Goal: Task Accomplishment & Management: Manage account settings

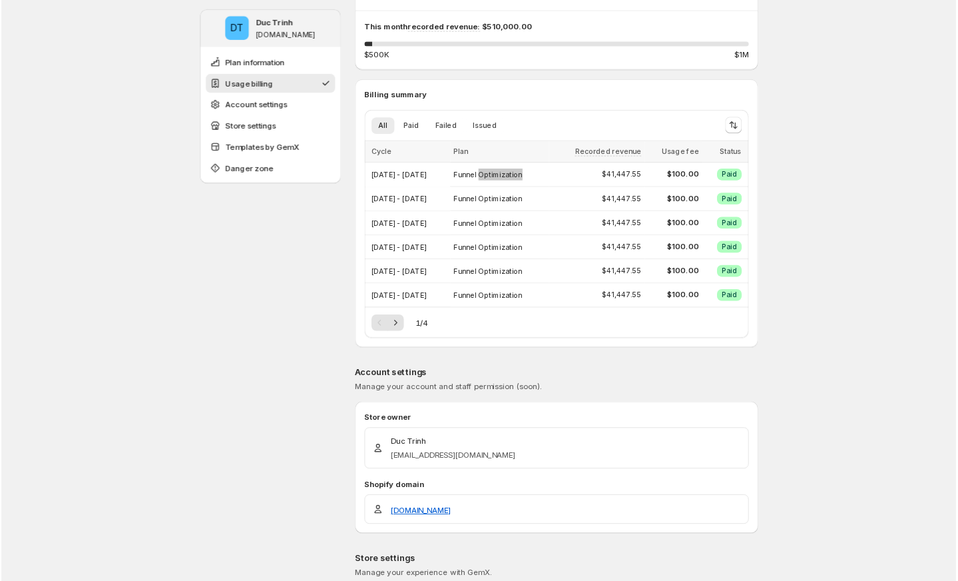
scroll to position [217, 0]
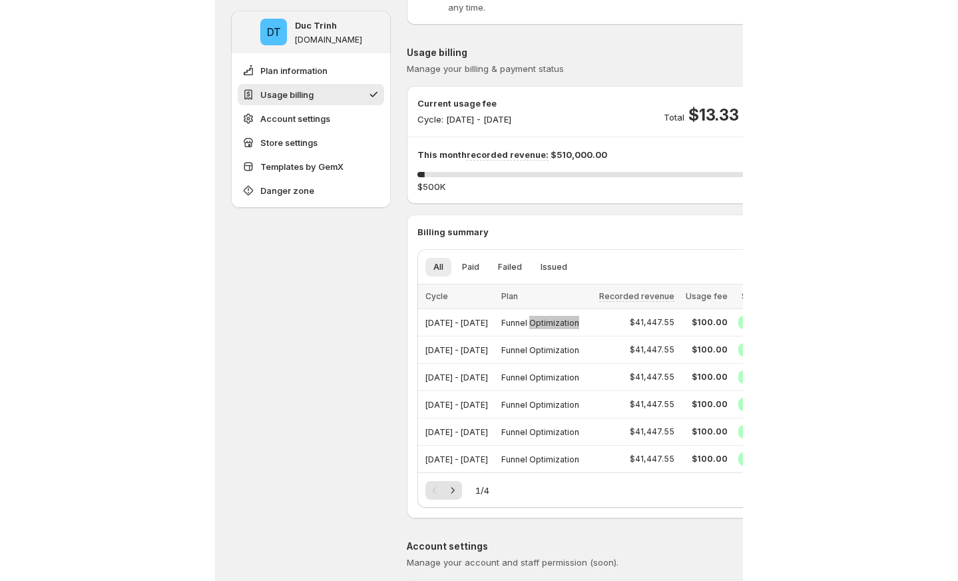
scroll to position [115, 0]
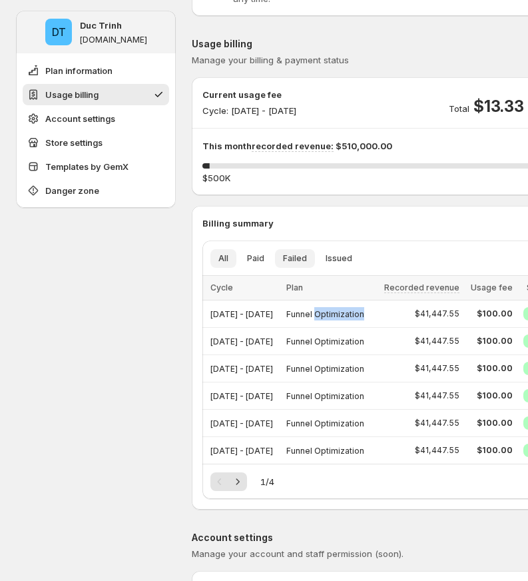
click at [294, 259] on span "Failed" at bounding box center [295, 258] width 24 height 11
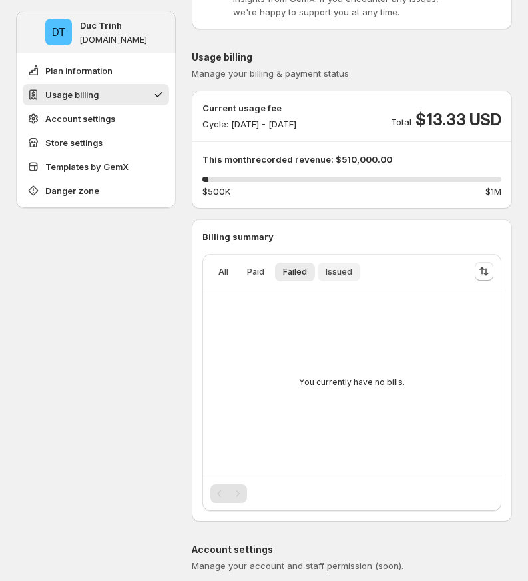
click at [336, 273] on span "Issued" at bounding box center [339, 271] width 27 height 11
click at [258, 271] on span "Paid" at bounding box center [255, 271] width 17 height 11
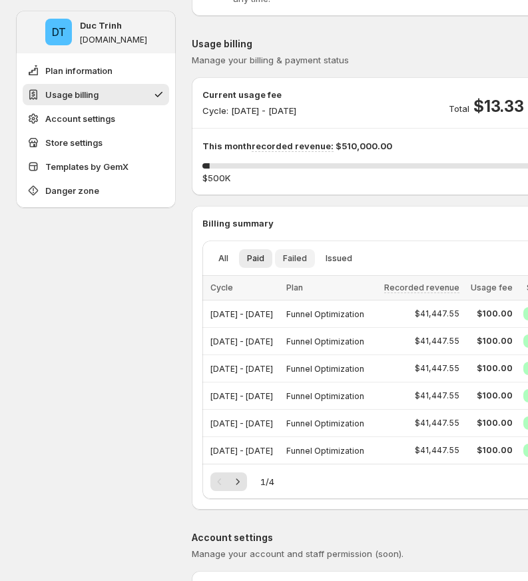
click at [291, 263] on span "Failed" at bounding box center [295, 258] width 24 height 11
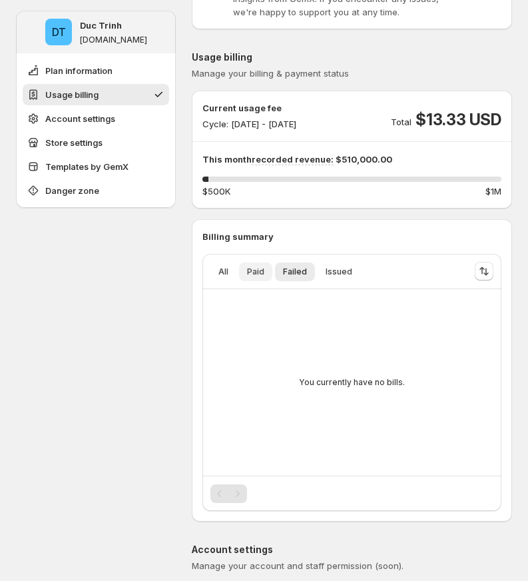
click at [261, 271] on span "Paid" at bounding box center [255, 271] width 17 height 11
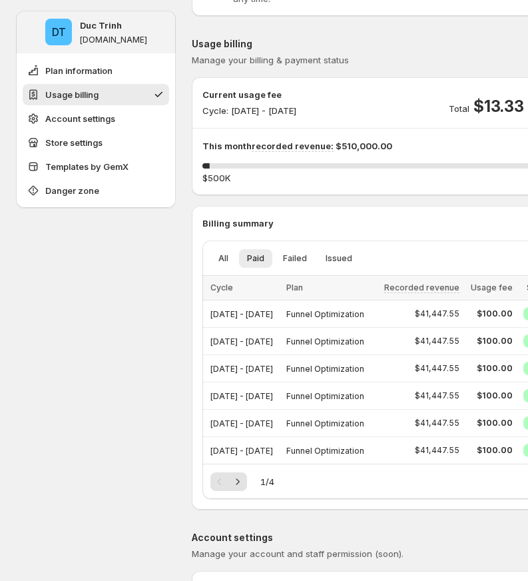
click at [304, 256] on span "Failed" at bounding box center [295, 258] width 24 height 11
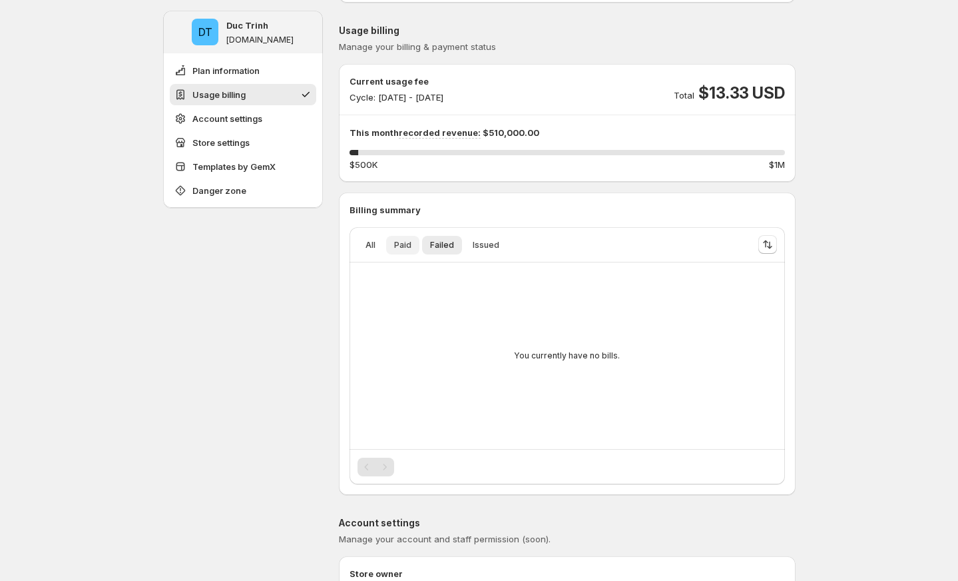
click at [407, 245] on span "Paid" at bounding box center [402, 245] width 17 height 11
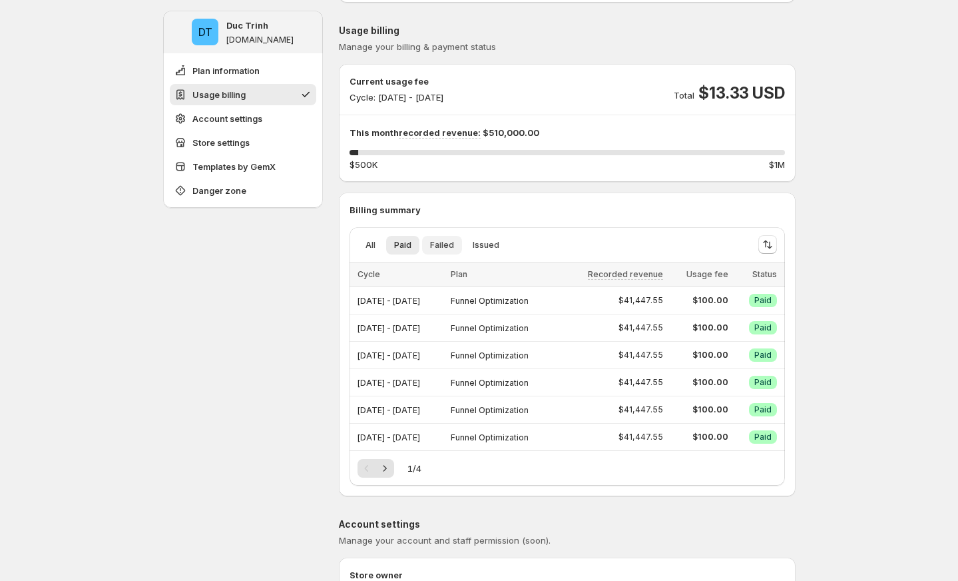
click at [443, 246] on span "Failed" at bounding box center [442, 245] width 24 height 11
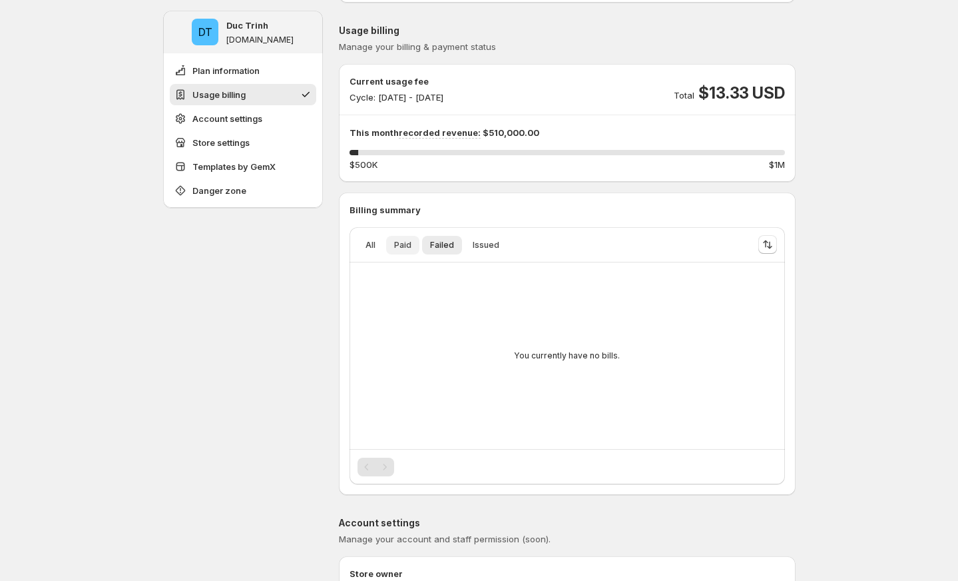
click at [412, 249] on span "Paid" at bounding box center [402, 245] width 17 height 11
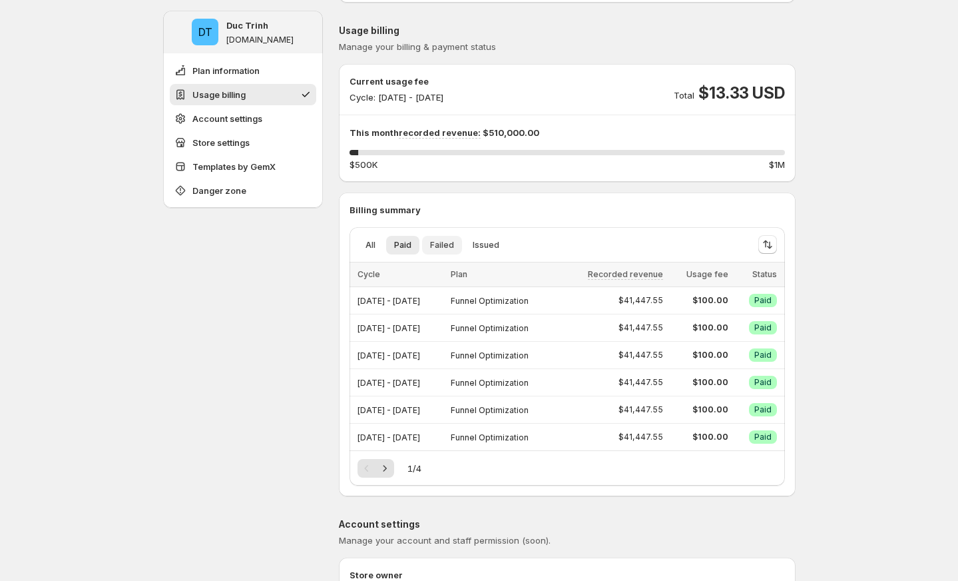
click at [456, 250] on button "Failed" at bounding box center [442, 245] width 40 height 19
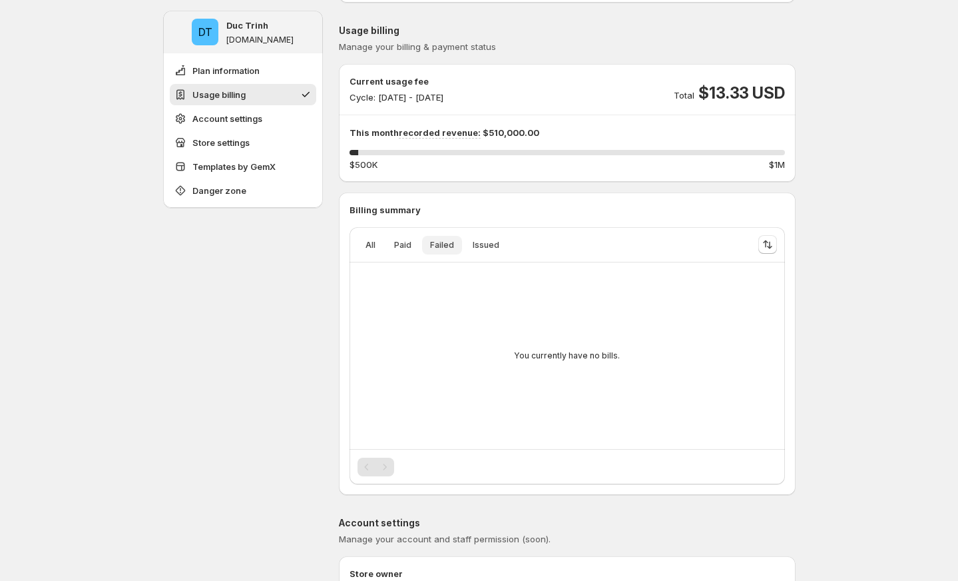
scroll to position [123, 0]
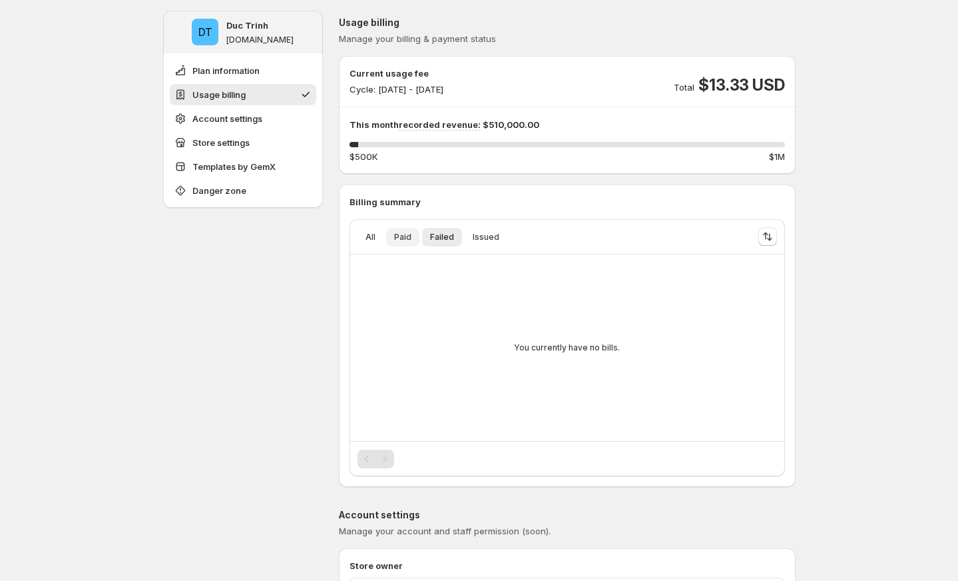
click at [402, 232] on span "Paid" at bounding box center [402, 237] width 17 height 11
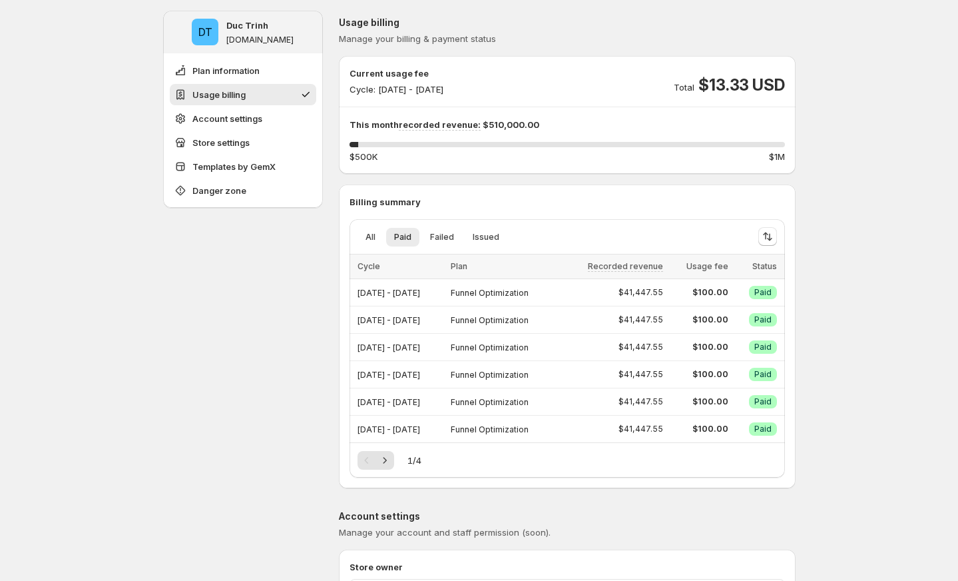
click at [413, 194] on div "Billing summary All Paid Failed Issued More views All Paid Failed Issued More v…" at bounding box center [567, 336] width 457 height 304
click at [413, 198] on p "Billing summary" at bounding box center [568, 201] width 436 height 13
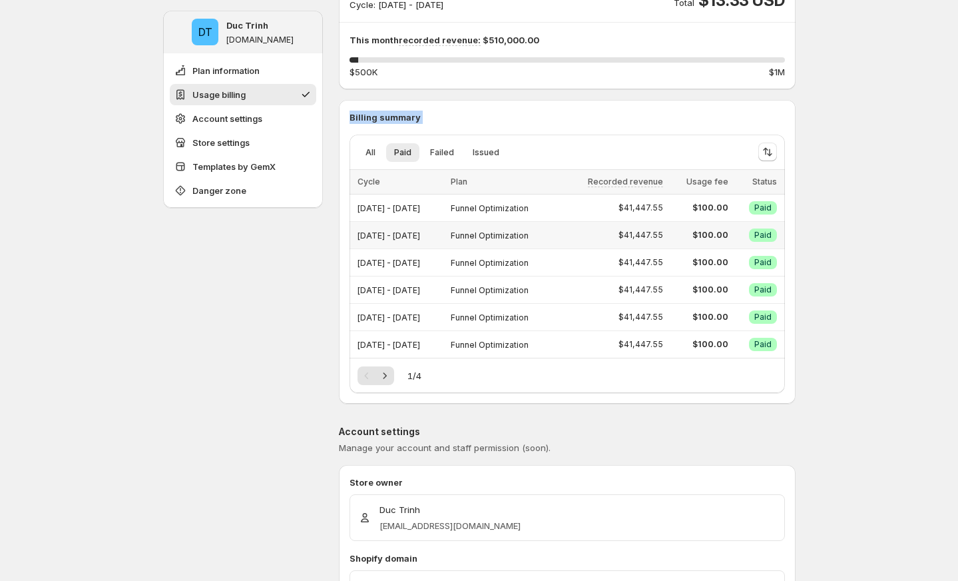
scroll to position [224, 0]
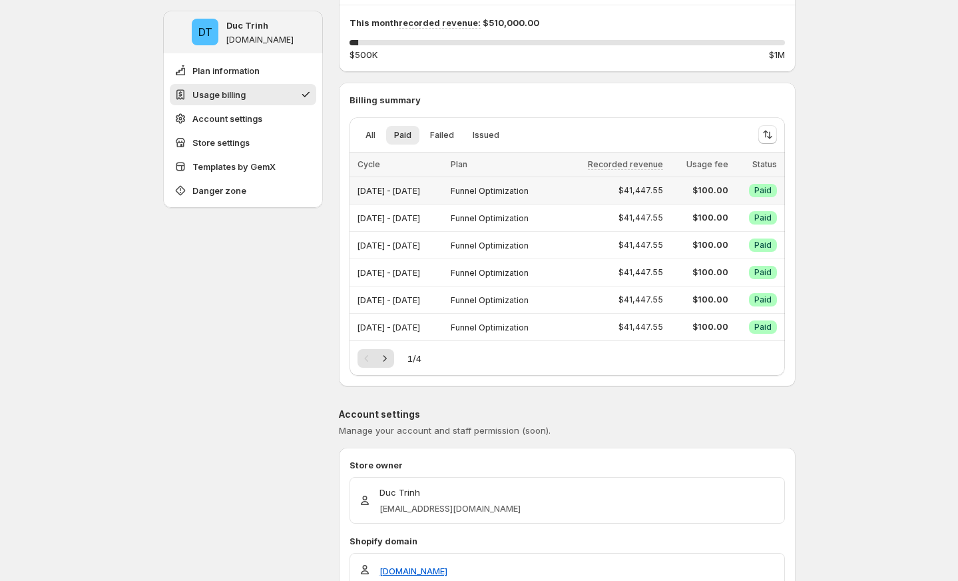
click at [529, 194] on span "Funnel Optimization" at bounding box center [490, 191] width 78 height 10
